Goal: Check status: Check status

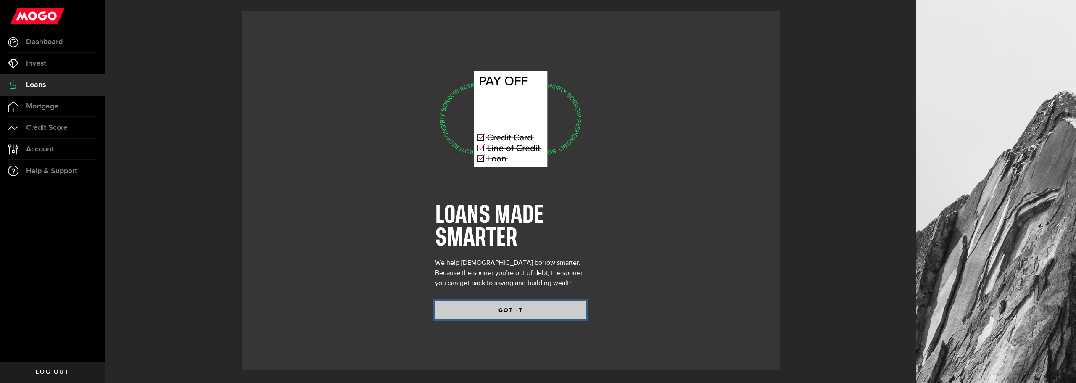
click at [532, 306] on button "GOT IT" at bounding box center [510, 310] width 151 height 18
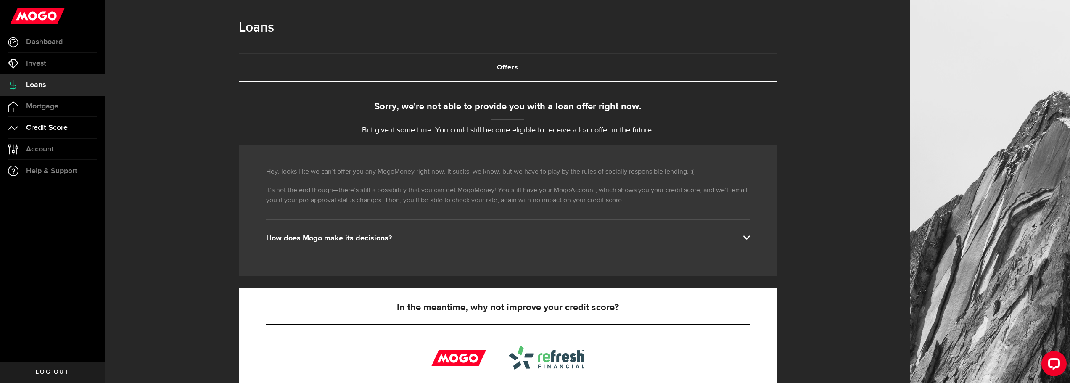
click at [45, 123] on link "Credit Score" at bounding box center [52, 127] width 105 height 21
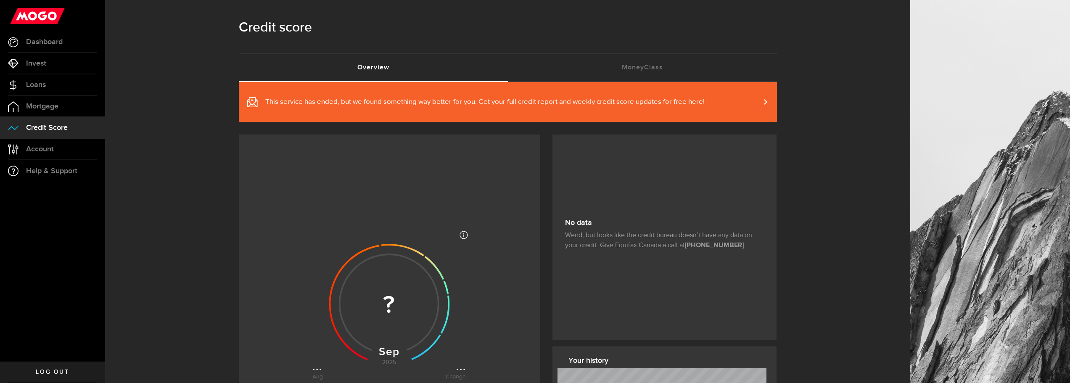
click at [538, 150] on div "Most credit scores are between 399 and 862, and higher scores are better becaus…" at bounding box center [389, 324] width 301 height 379
click at [534, 98] on span "This service has ended, but we found something way better for you. Get your ful…" at bounding box center [484, 102] width 439 height 10
click at [47, 106] on span "Mortgage" at bounding box center [42, 107] width 32 height 8
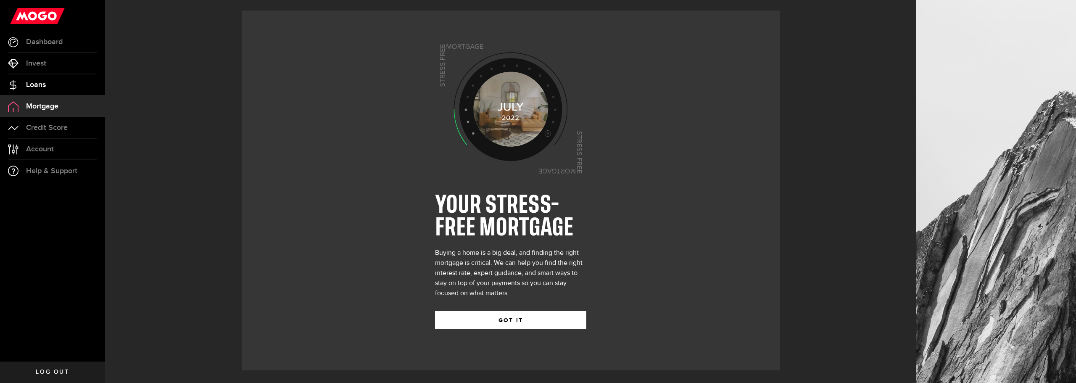
click at [38, 84] on span "Loans" at bounding box center [36, 85] width 20 height 8
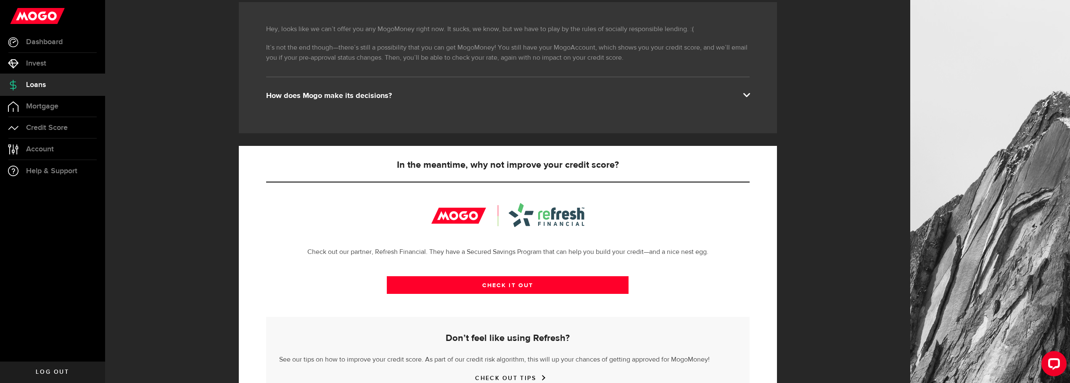
scroll to position [185, 0]
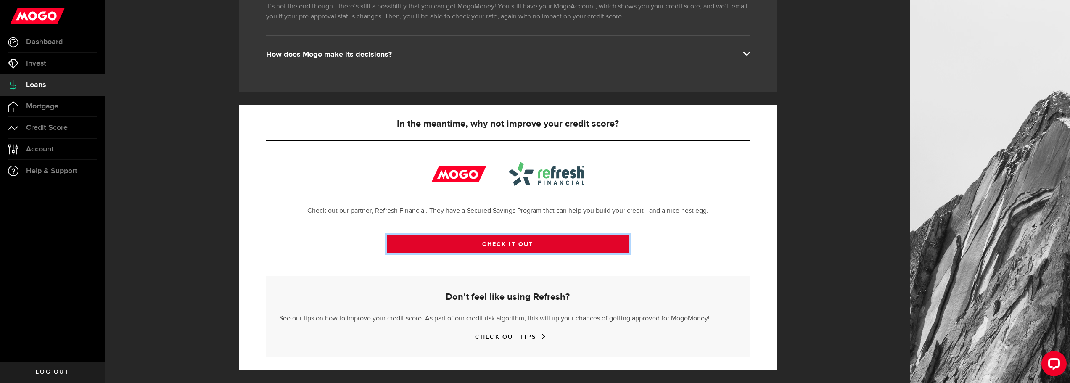
click at [535, 246] on link "CHECK IT OUT" at bounding box center [508, 244] width 242 height 18
